Goal: Transaction & Acquisition: Purchase product/service

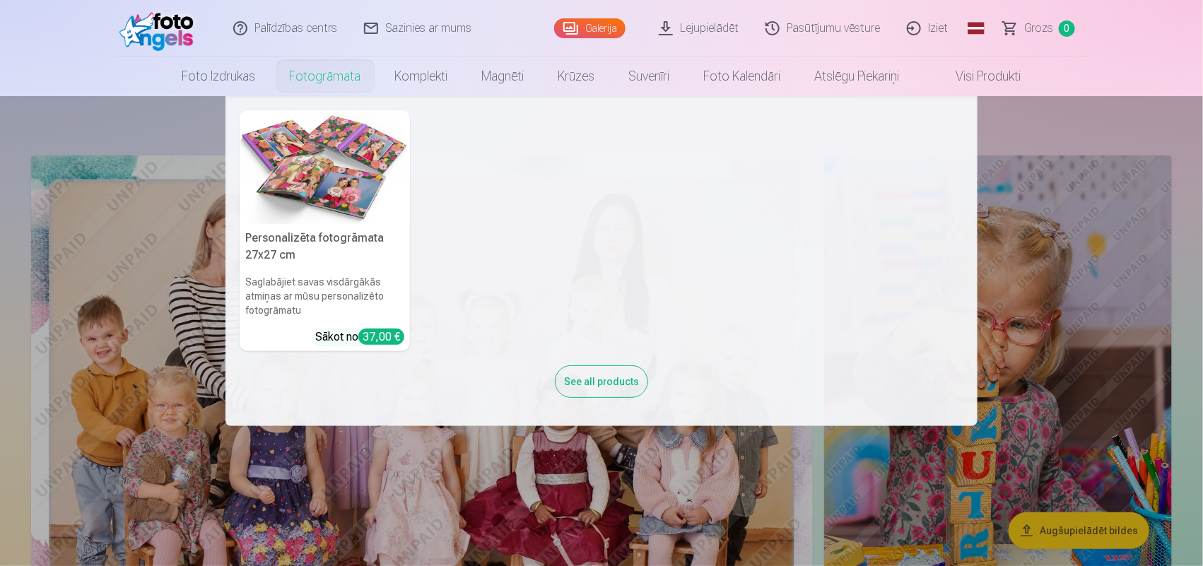
click at [323, 81] on link "Fotogrāmata" at bounding box center [325, 77] width 105 height 40
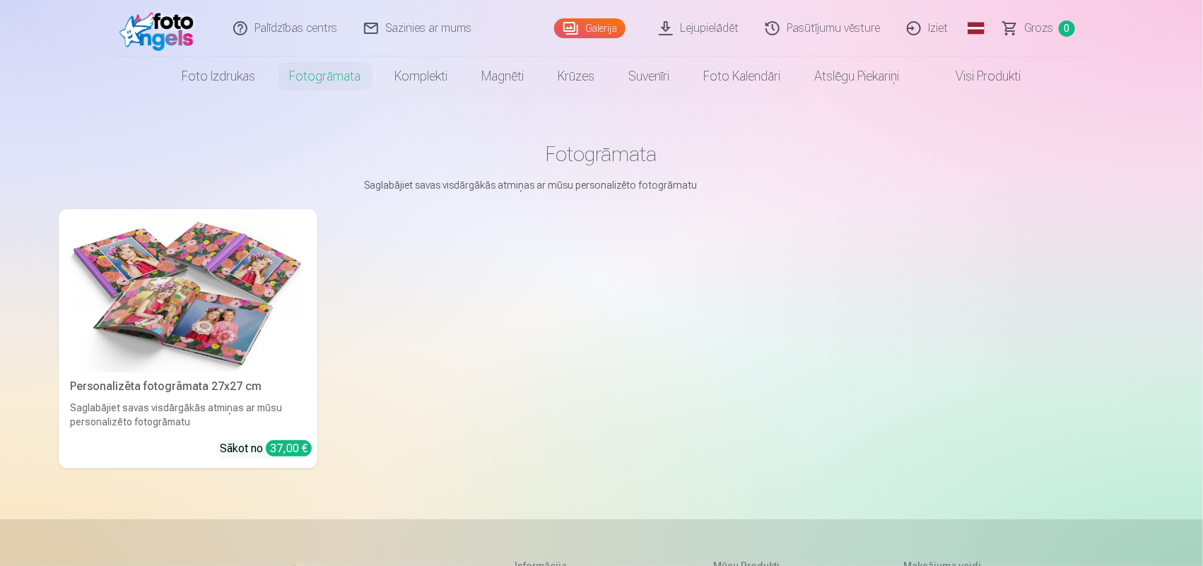
click at [260, 283] on img at bounding box center [188, 294] width 236 height 158
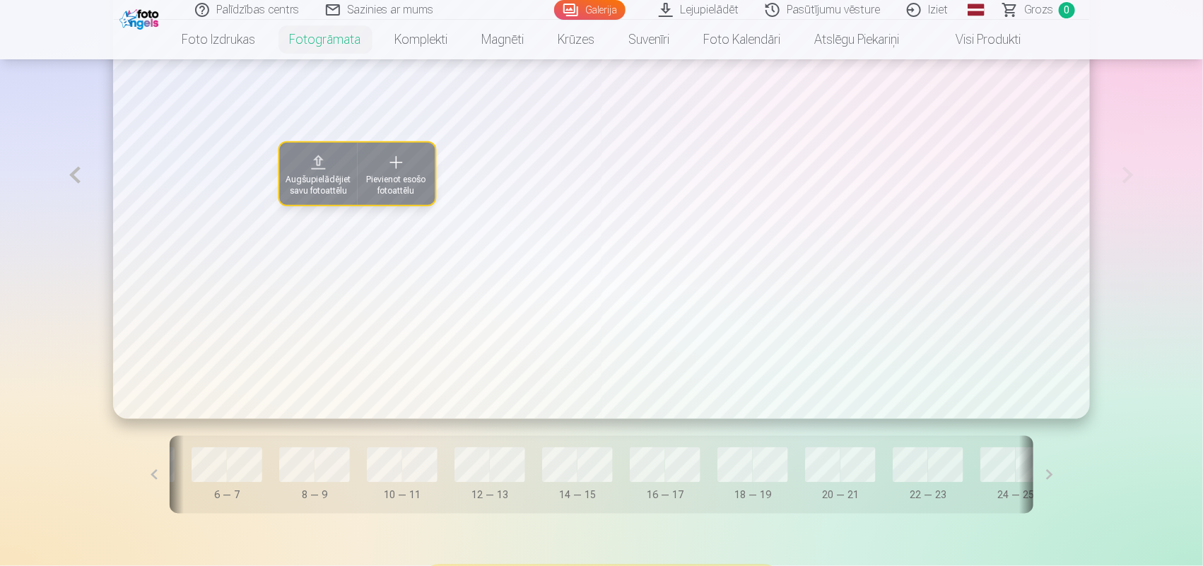
scroll to position [0, 327]
drag, startPoint x: 433, startPoint y: 516, endPoint x: 234, endPoint y: 532, distance: 200.0
click at [199, 514] on div "Vāks 0 — 1 2 — 3 4 — 5 6 — 7 8 — 9 10 — 11 12 — 13 14 — 15 16 — 17 18 — 19 20 —…" at bounding box center [602, 475] width 864 height 78
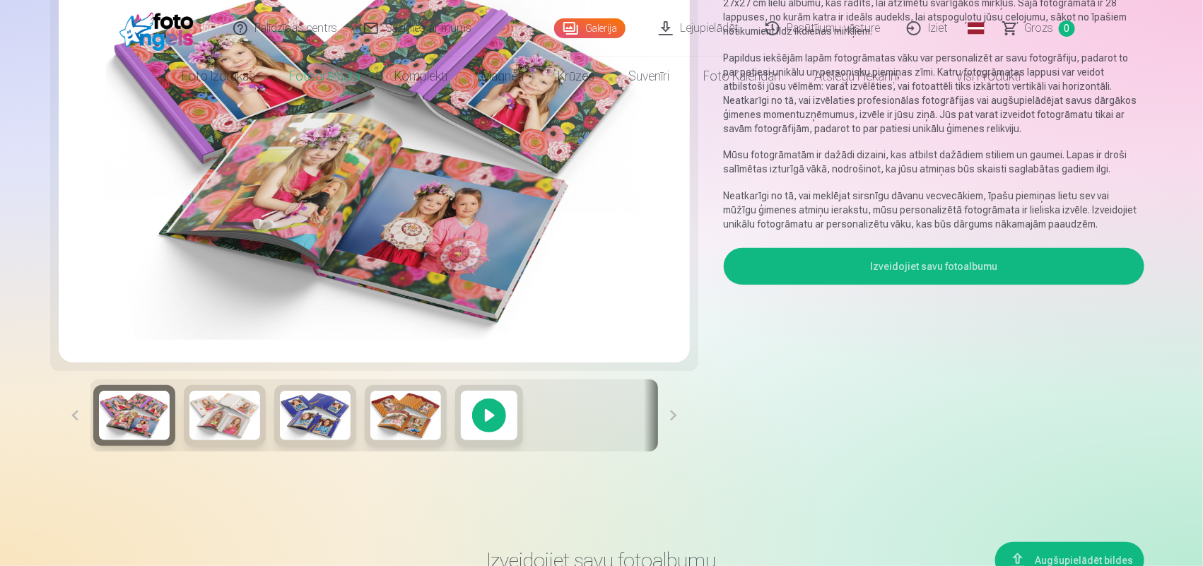
scroll to position [0, 0]
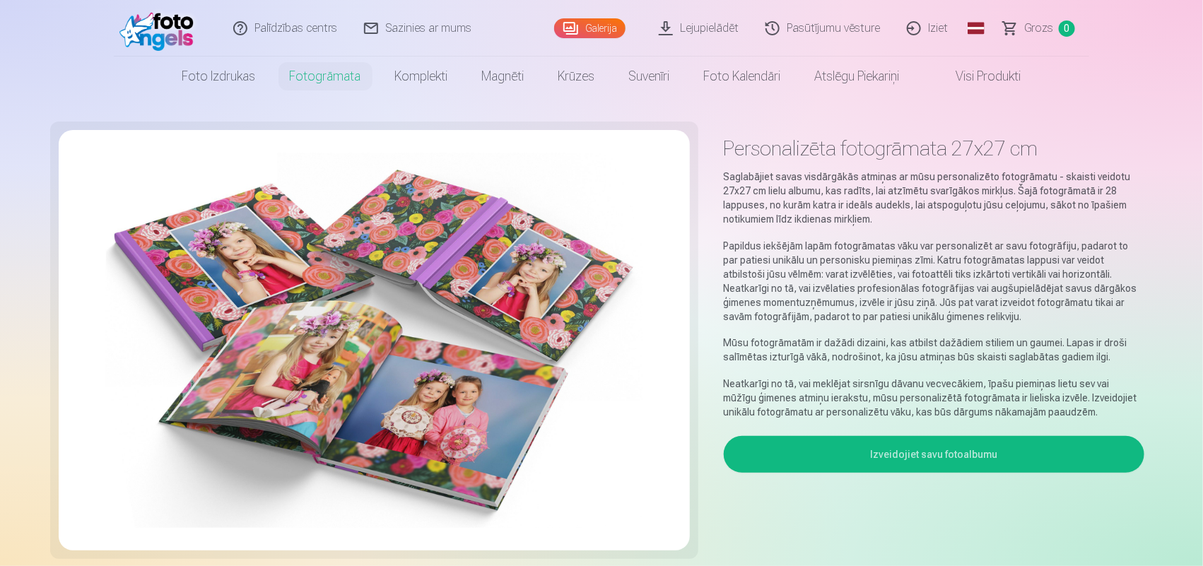
click at [942, 32] on link "Iziet" at bounding box center [928, 28] width 68 height 57
